Goal: Find specific page/section: Find specific page/section

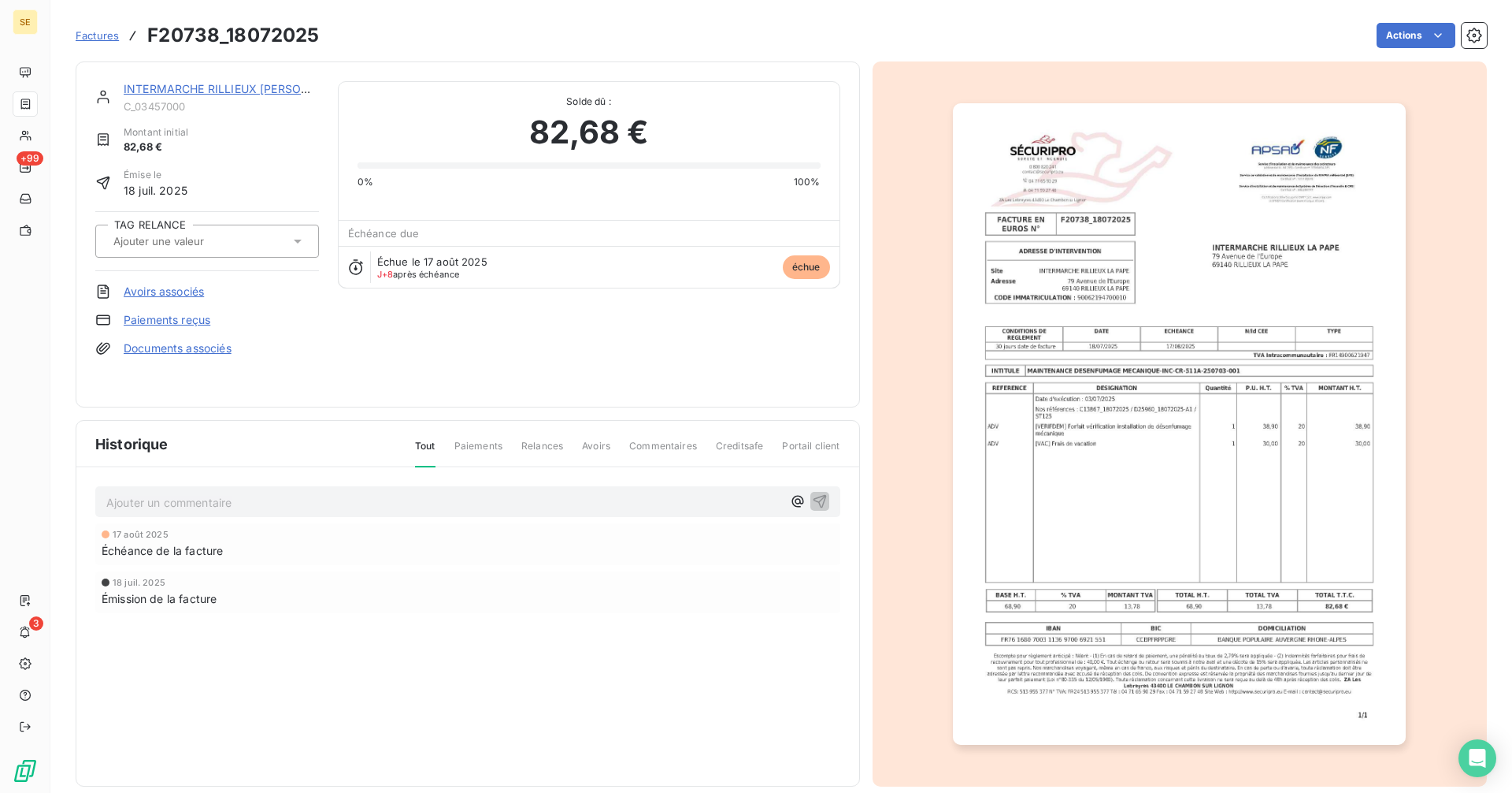
click at [101, 29] on span "Factures" at bounding box center [97, 35] width 44 height 13
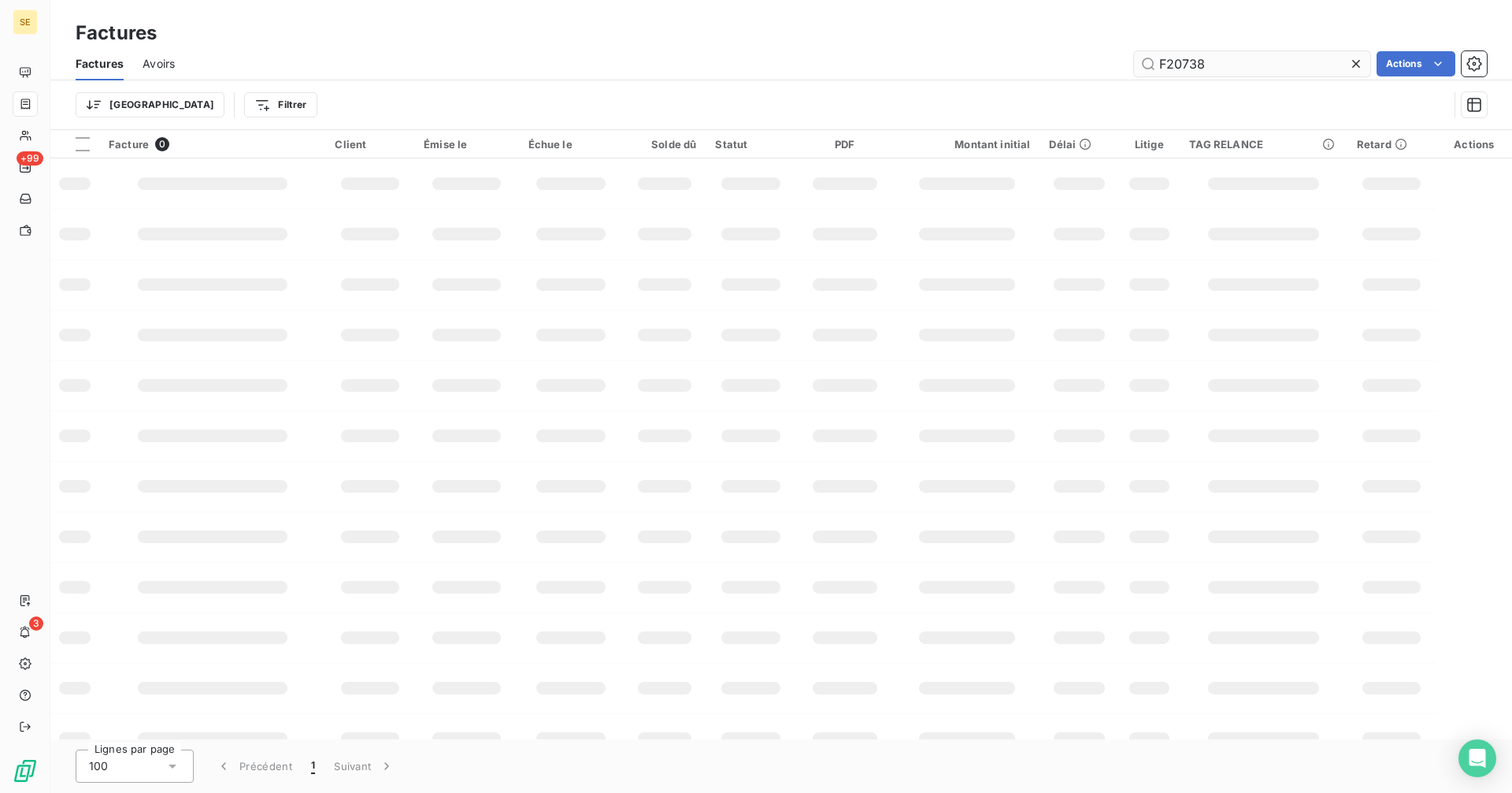
click at [1217, 63] on input "F20738" at bounding box center [1252, 64] width 236 height 25
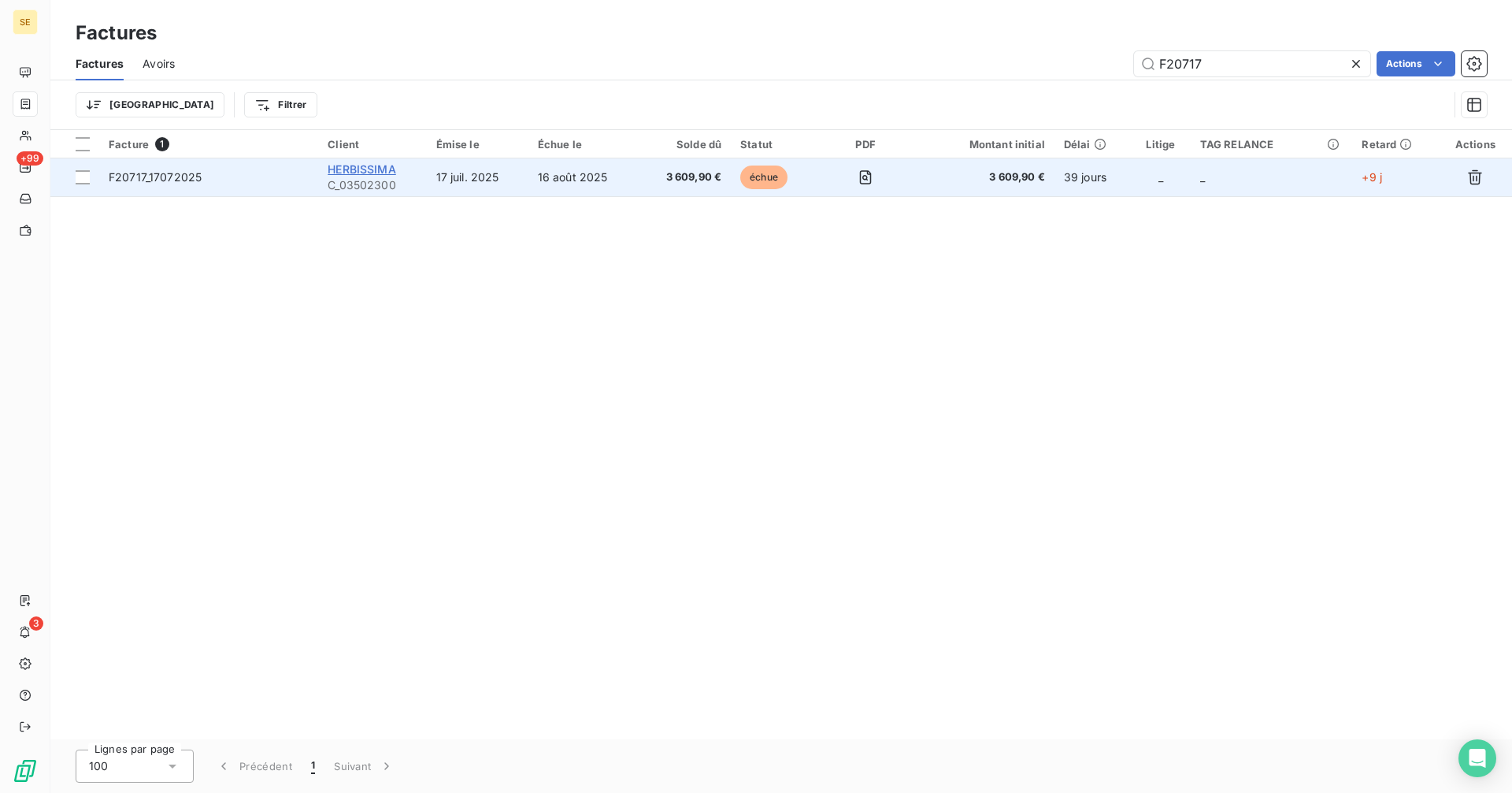
type input "F20717"
click at [362, 166] on span "HERBISSIMA" at bounding box center [361, 169] width 68 height 13
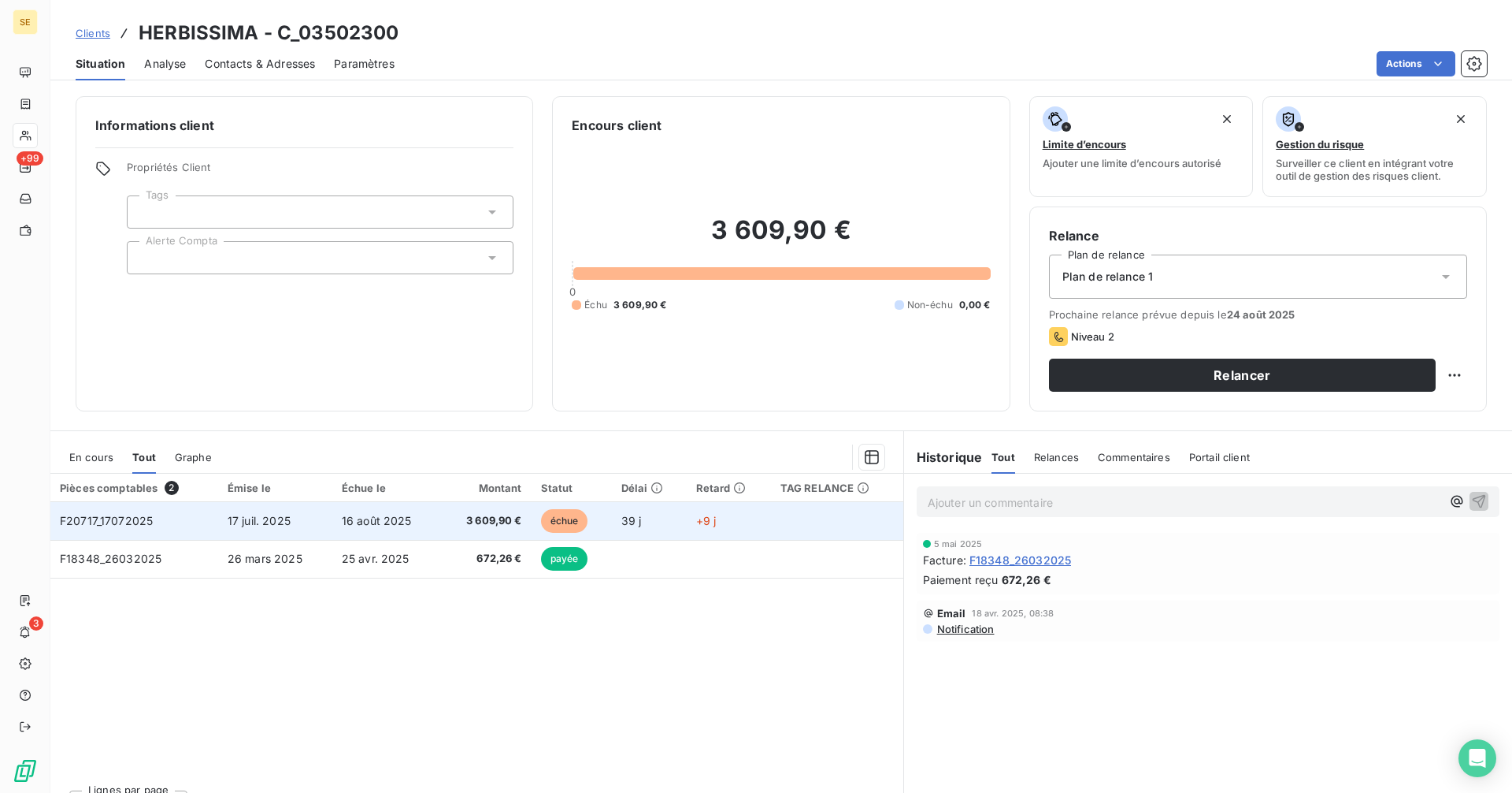
click at [521, 517] on td "3 609,90 €" at bounding box center [485, 521] width 90 height 38
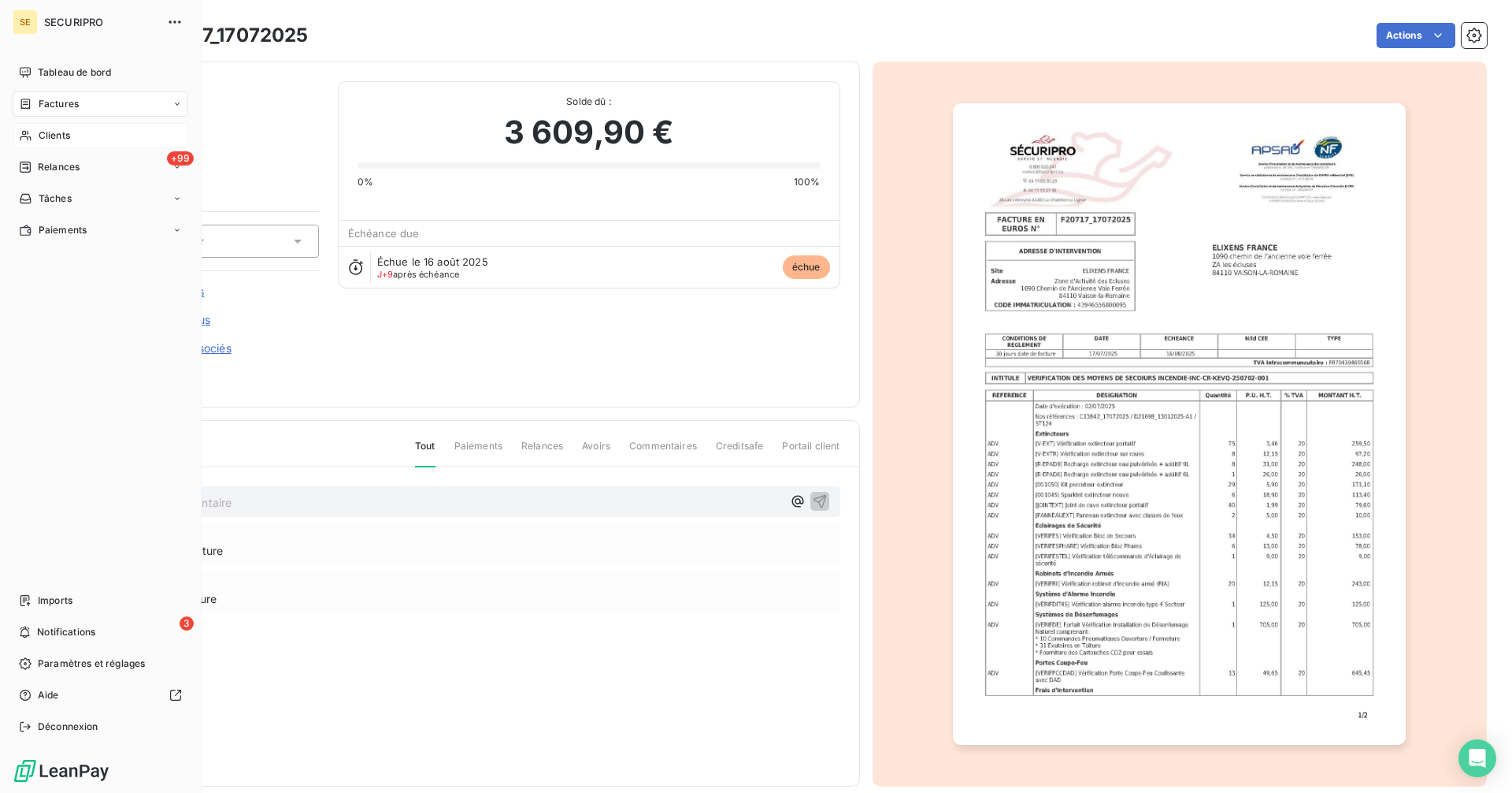
click at [69, 138] on span "Clients" at bounding box center [55, 135] width 32 height 14
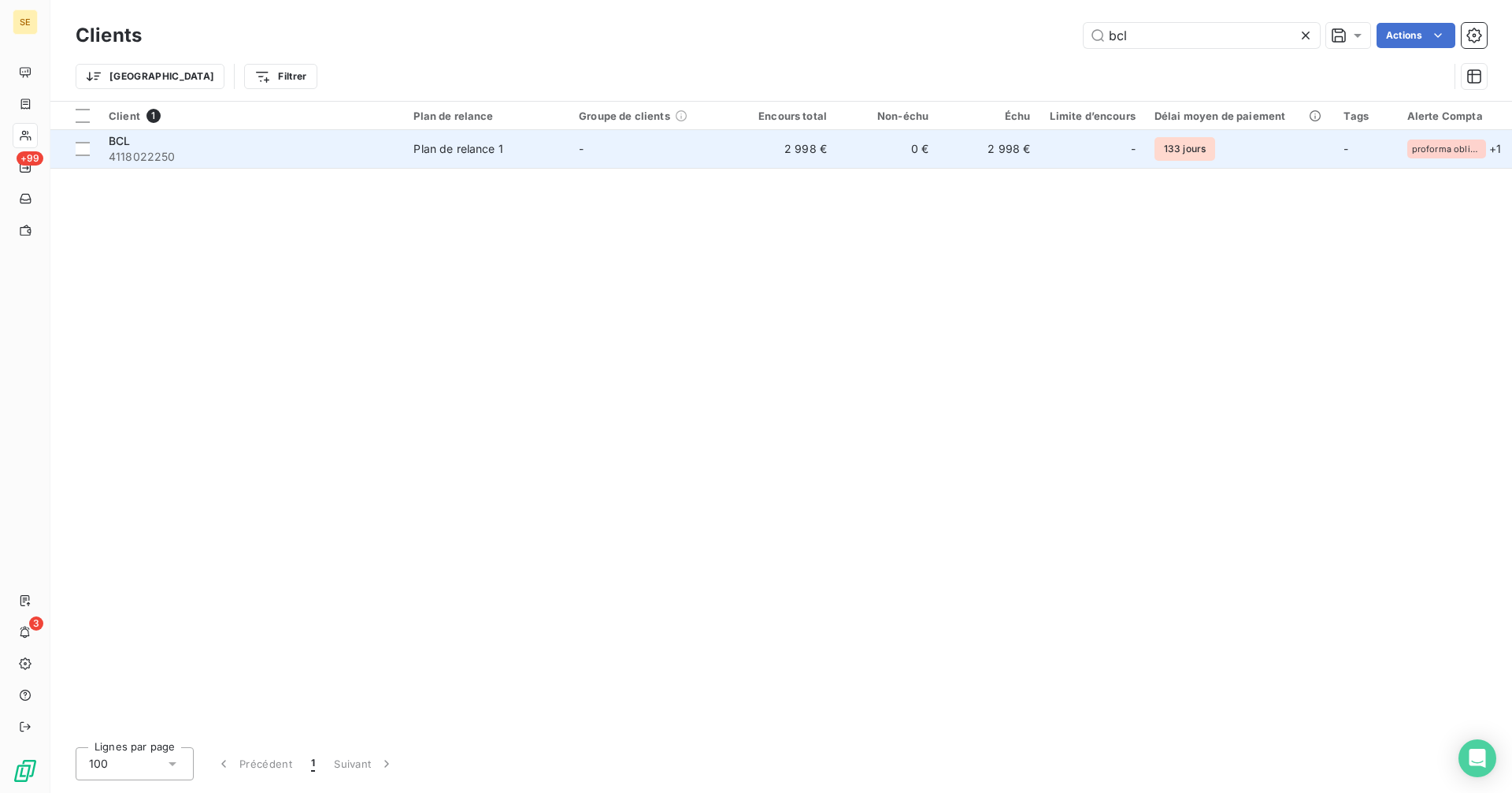
type input "bcl"
click at [338, 144] on div "BCL" at bounding box center [252, 141] width 286 height 16
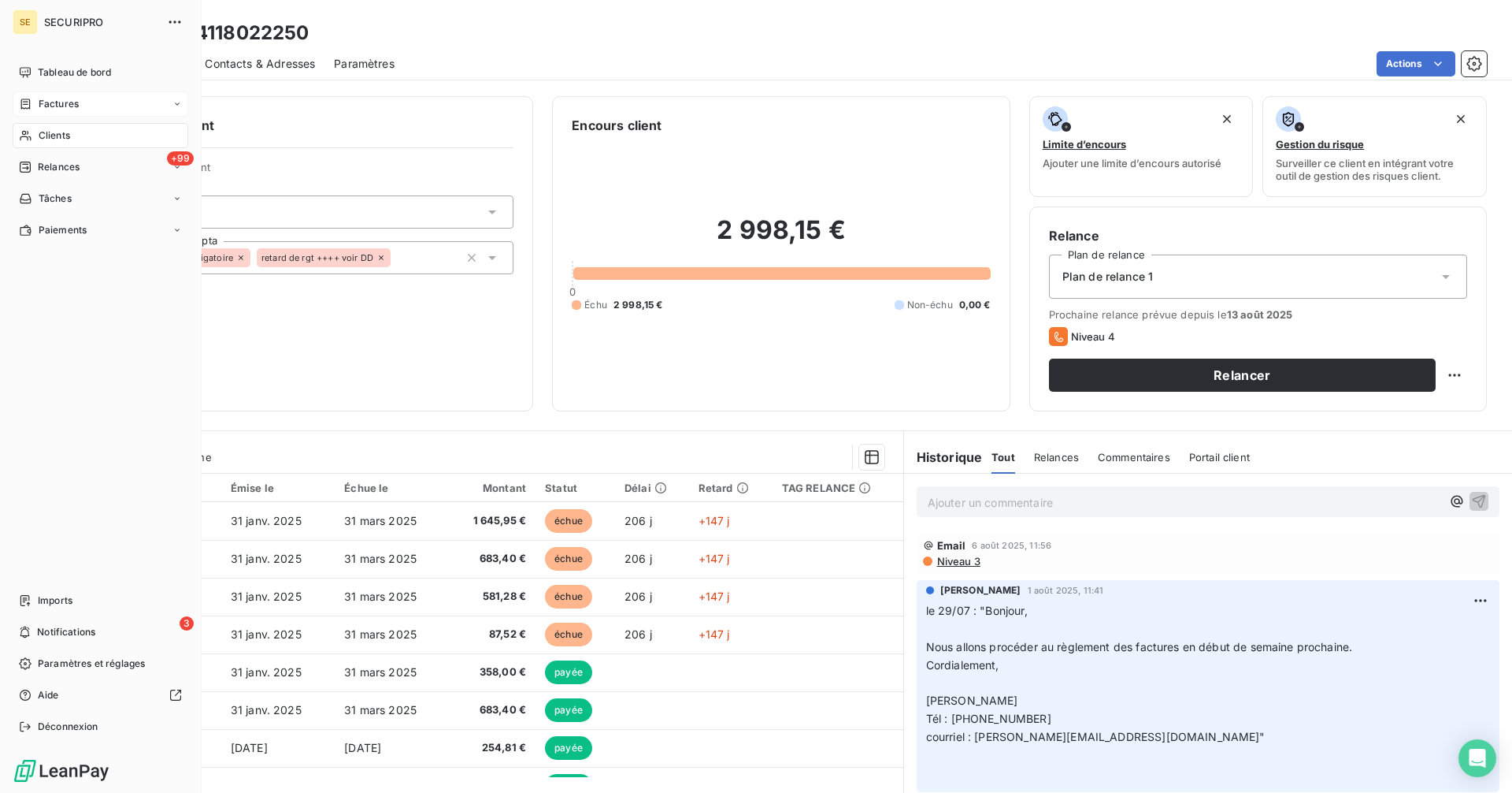
click at [36, 96] on div "Factures" at bounding box center [100, 103] width 176 height 25
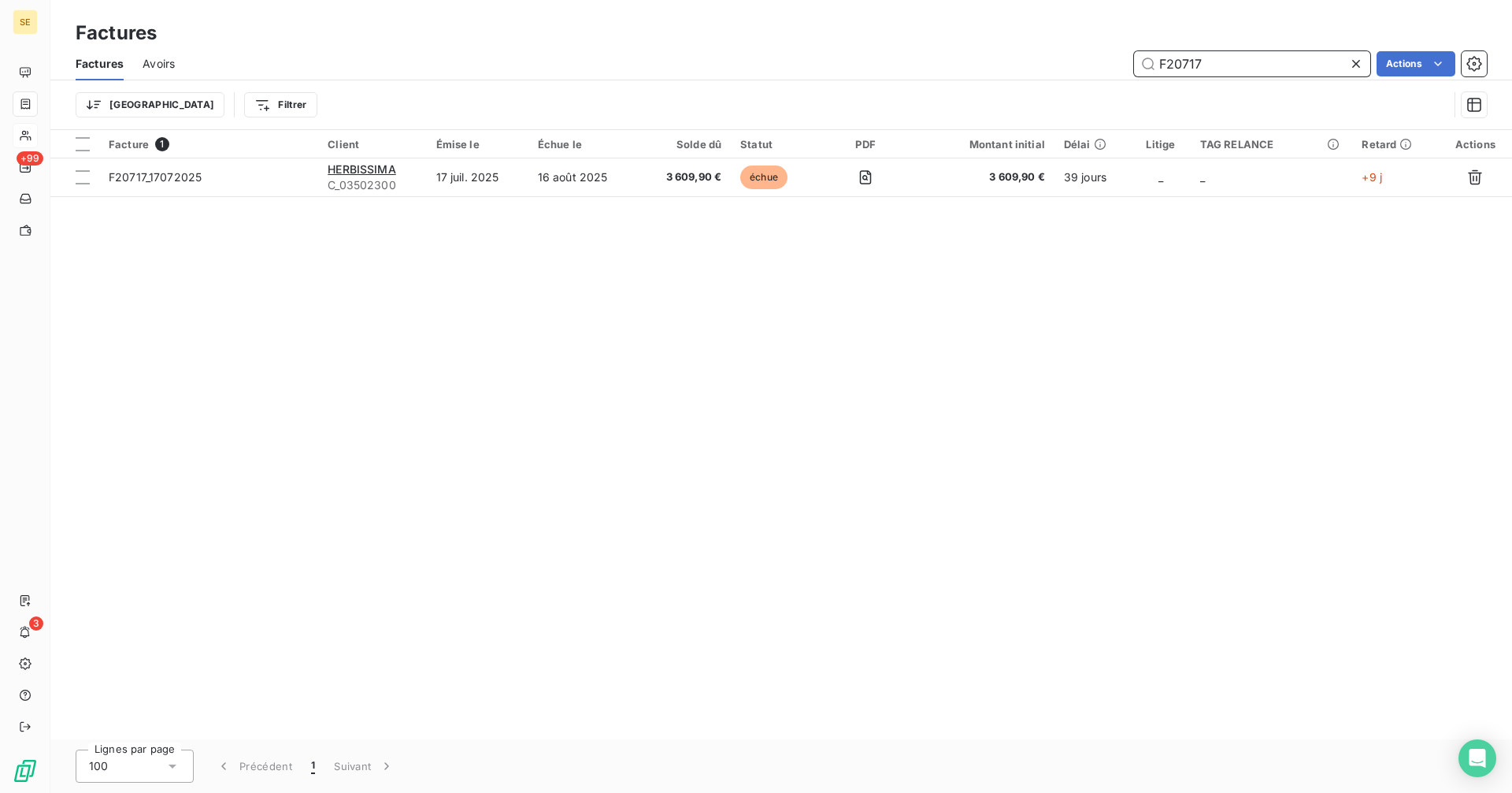
click at [1208, 68] on input "F20717" at bounding box center [1252, 64] width 236 height 25
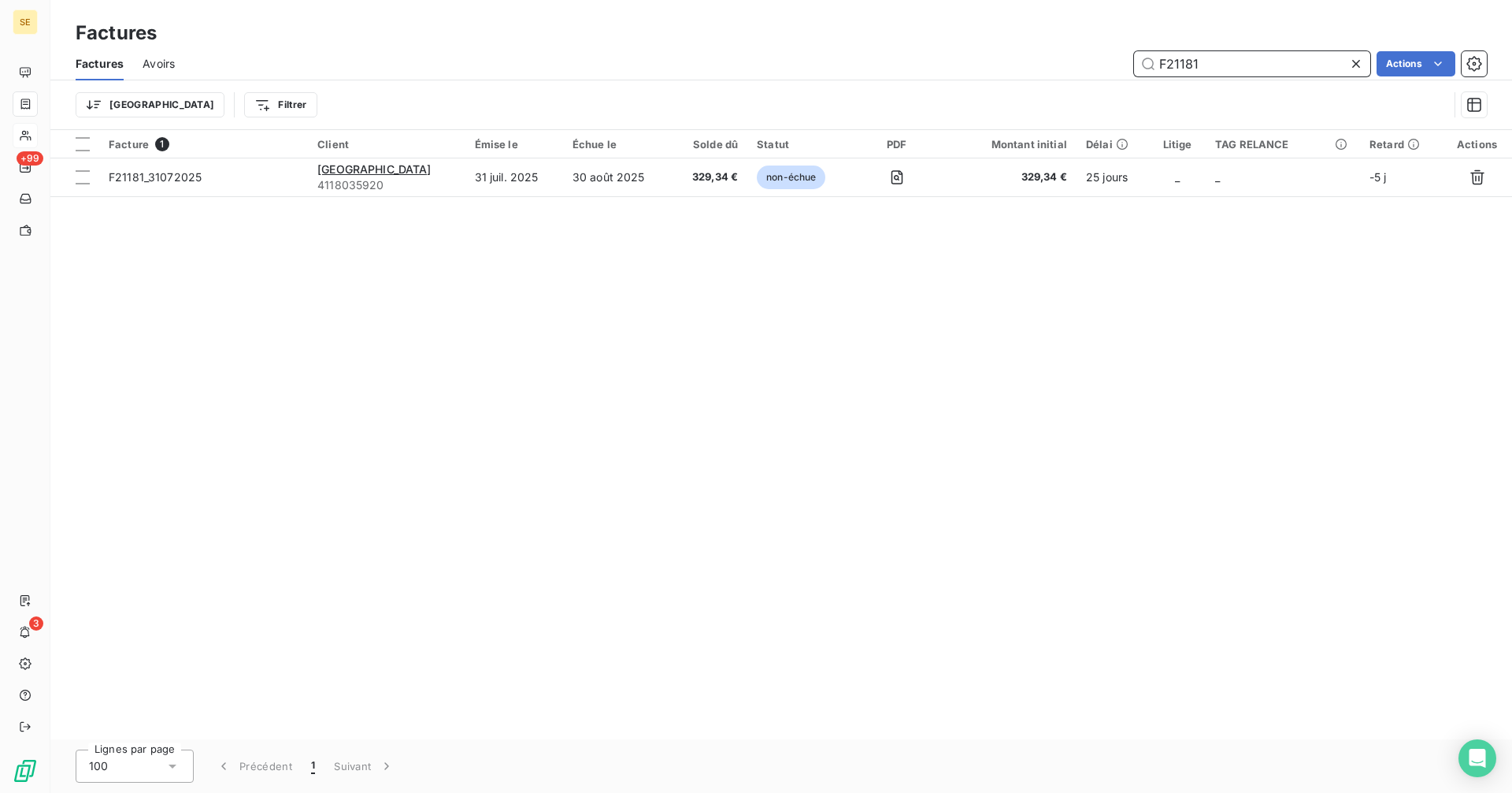
type input "F21181"
click at [1232, 69] on input "F21181" at bounding box center [1252, 64] width 236 height 25
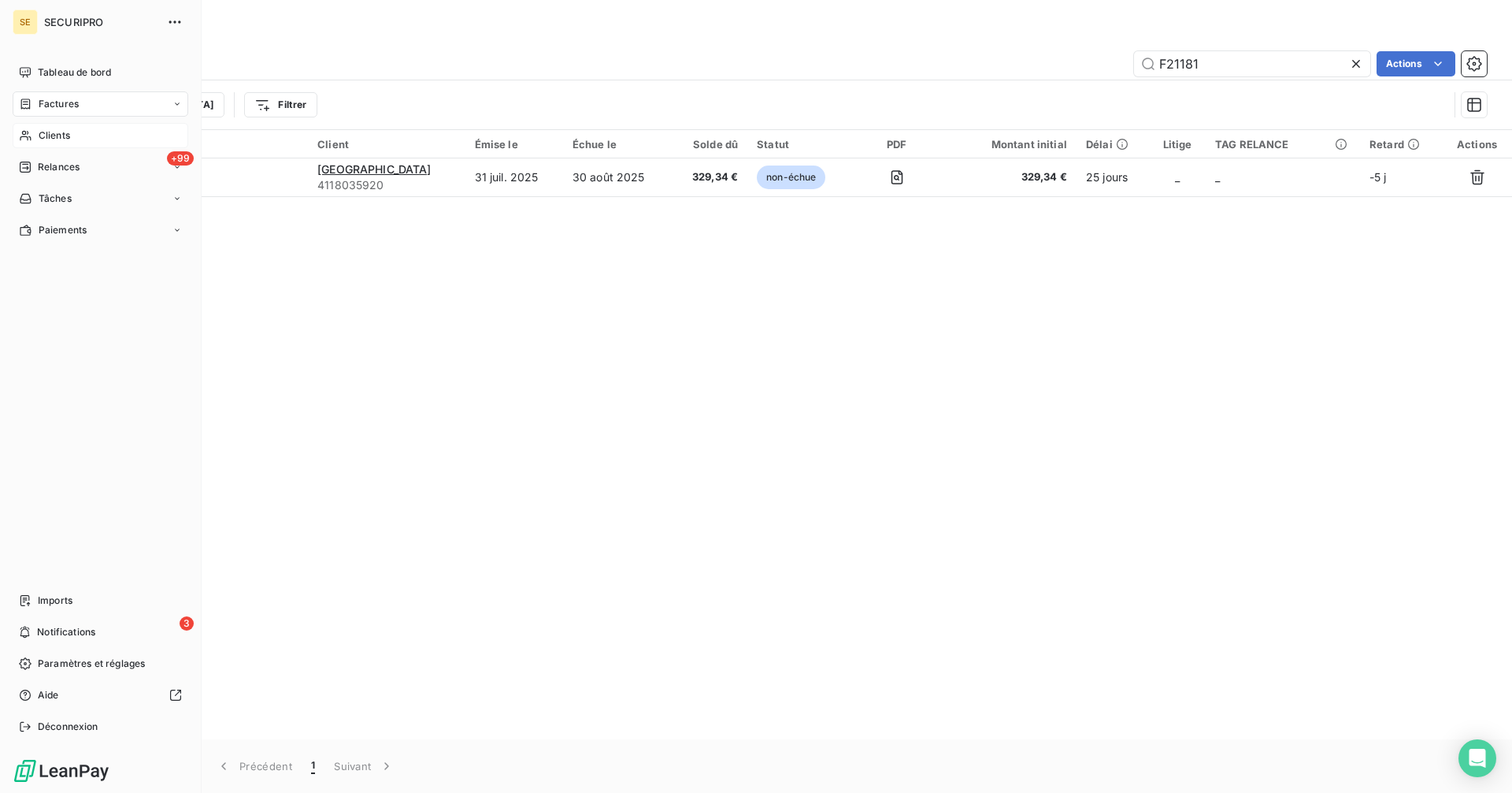
click at [39, 135] on span "Clients" at bounding box center [55, 135] width 32 height 14
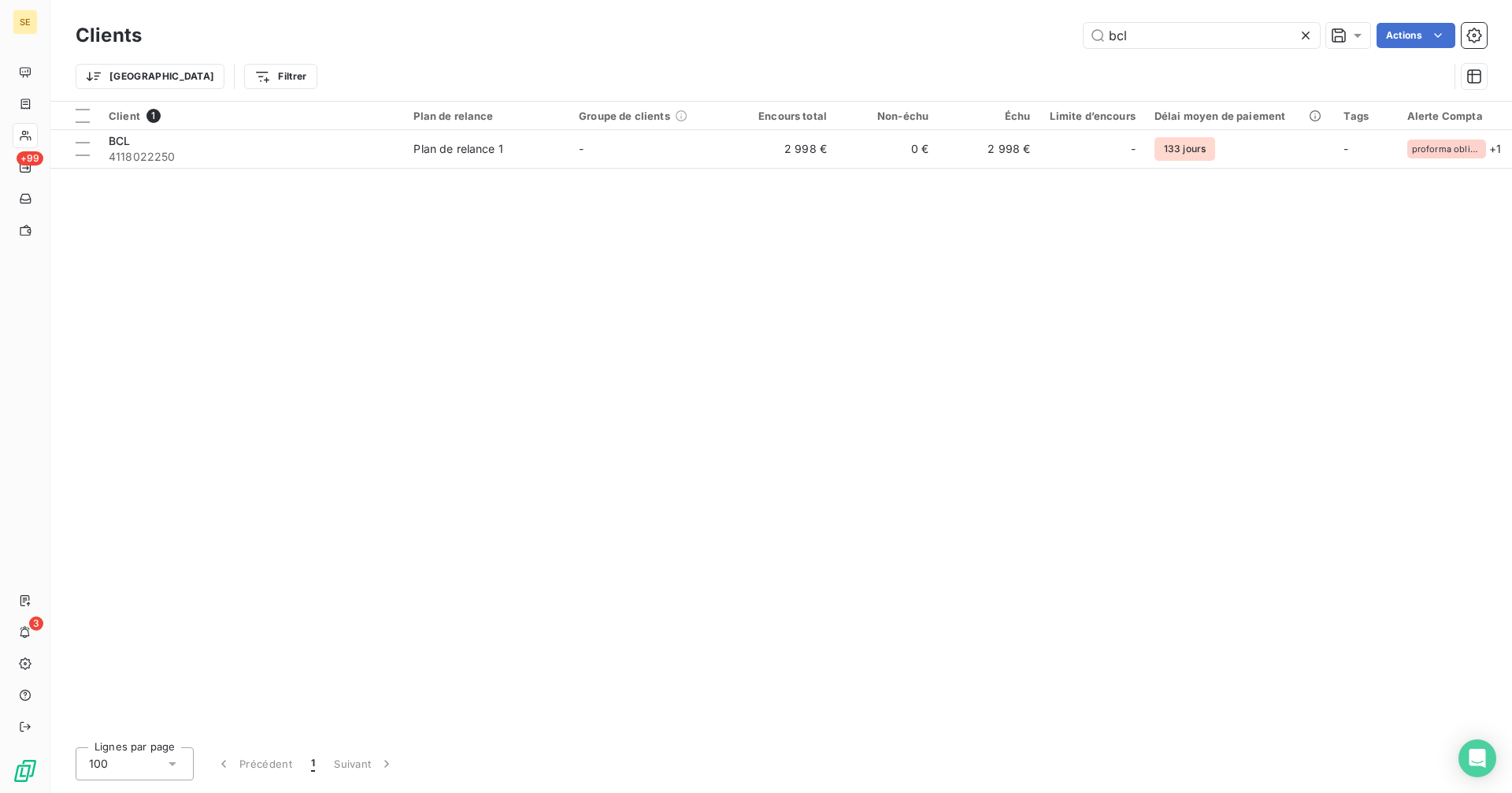
drag, startPoint x: 1041, startPoint y: 45, endPoint x: 1020, endPoint y: 45, distance: 21.0
click at [1020, 45] on div "bcl Actions" at bounding box center [823, 35] width 1326 height 25
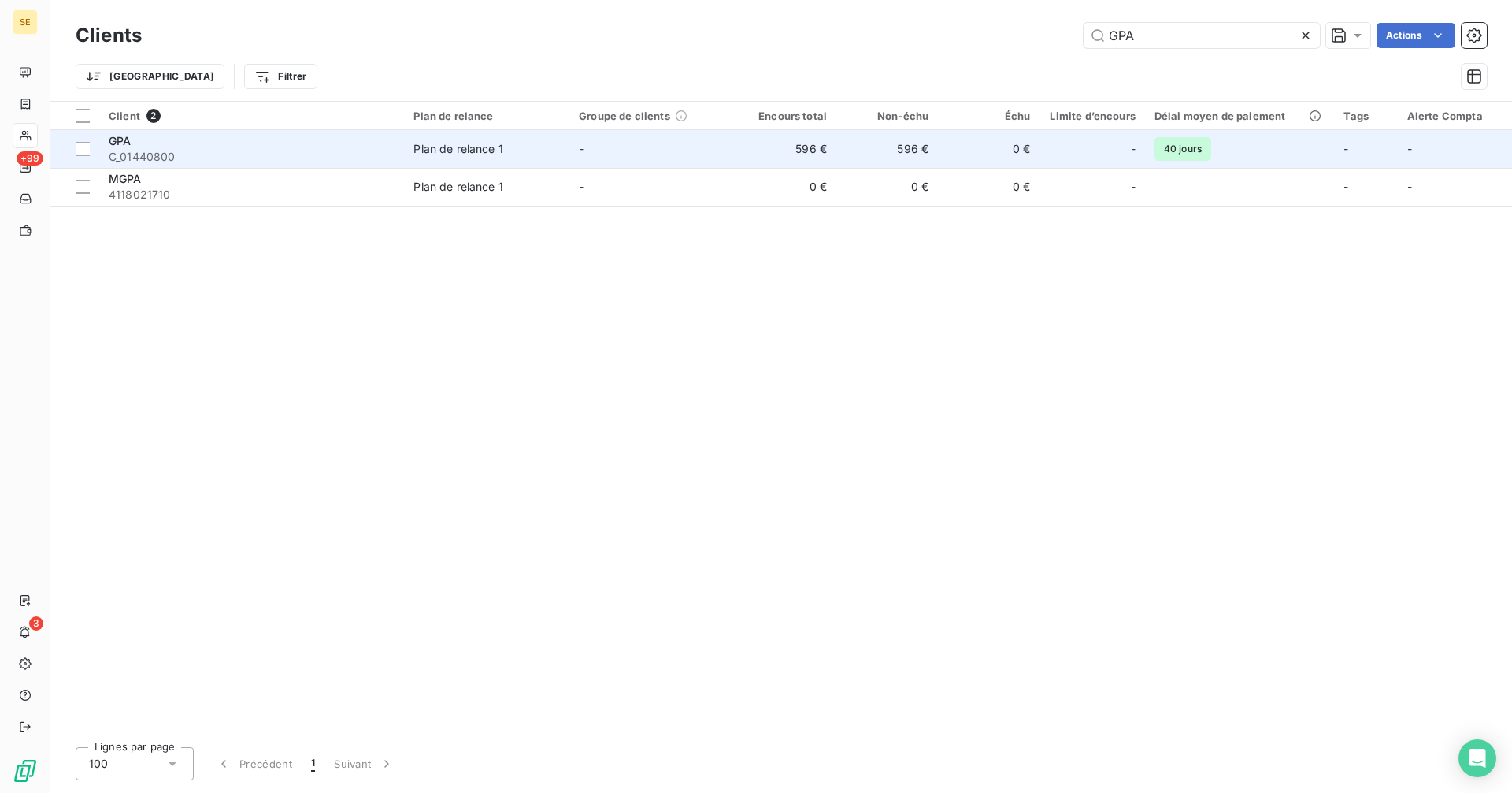
type input "GPA"
click at [850, 151] on td "596 €" at bounding box center [887, 149] width 101 height 38
